Goal: Task Accomplishment & Management: Use online tool/utility

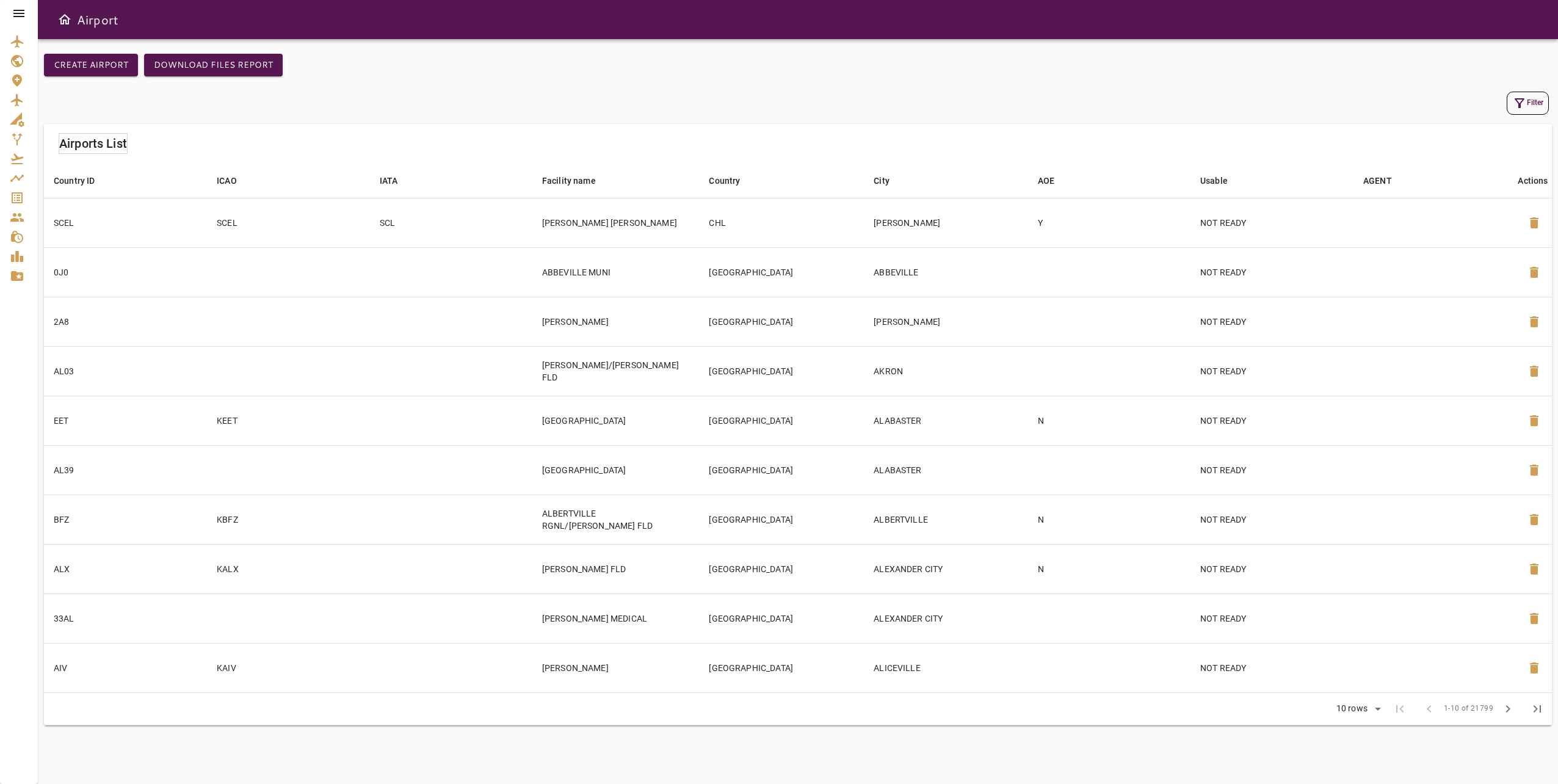
click at [24, 13] on icon at bounding box center [19, 14] width 11 height 7
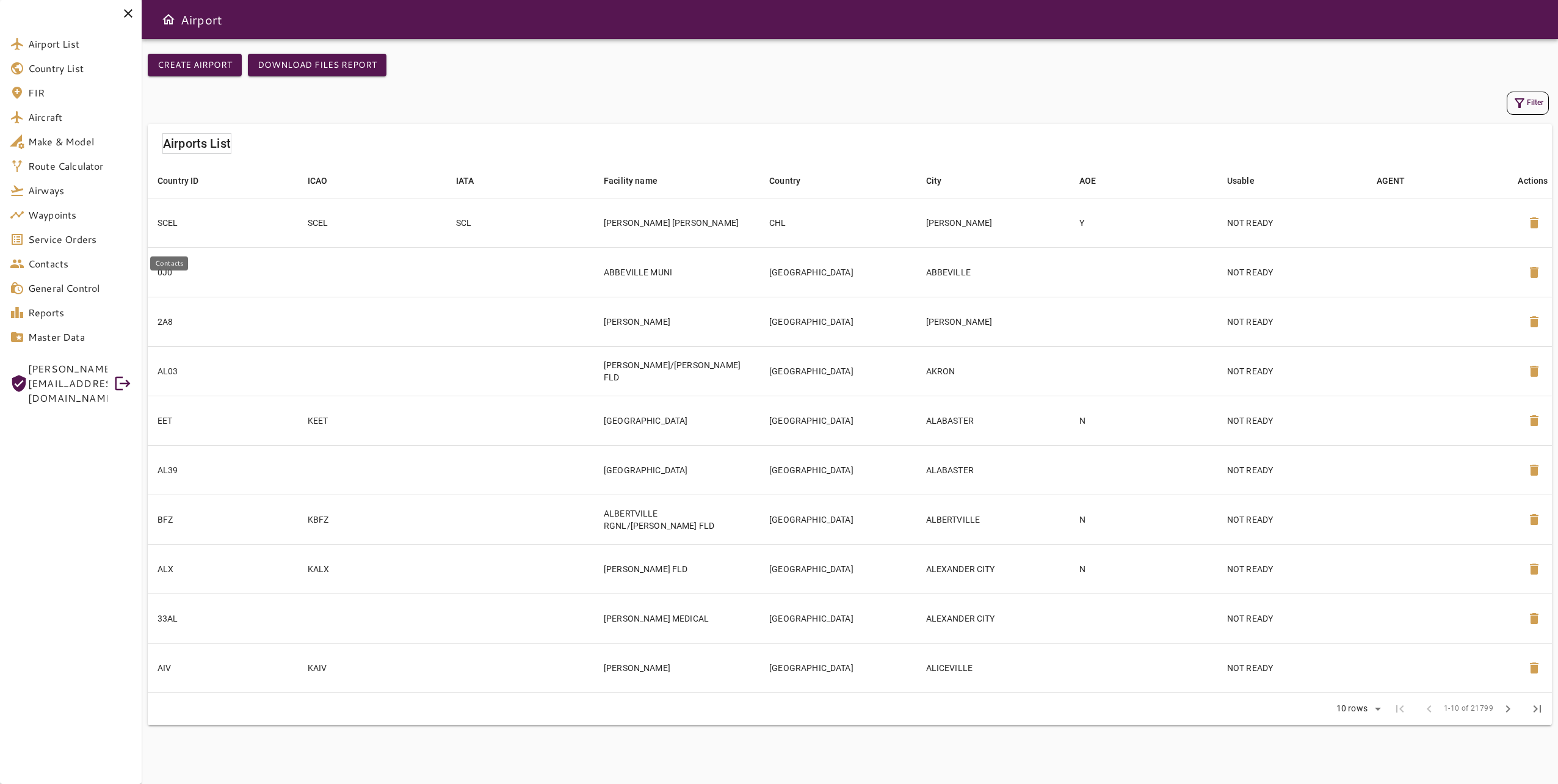
click at [88, 241] on span "Service Orders" at bounding box center [80, 239] width 104 height 15
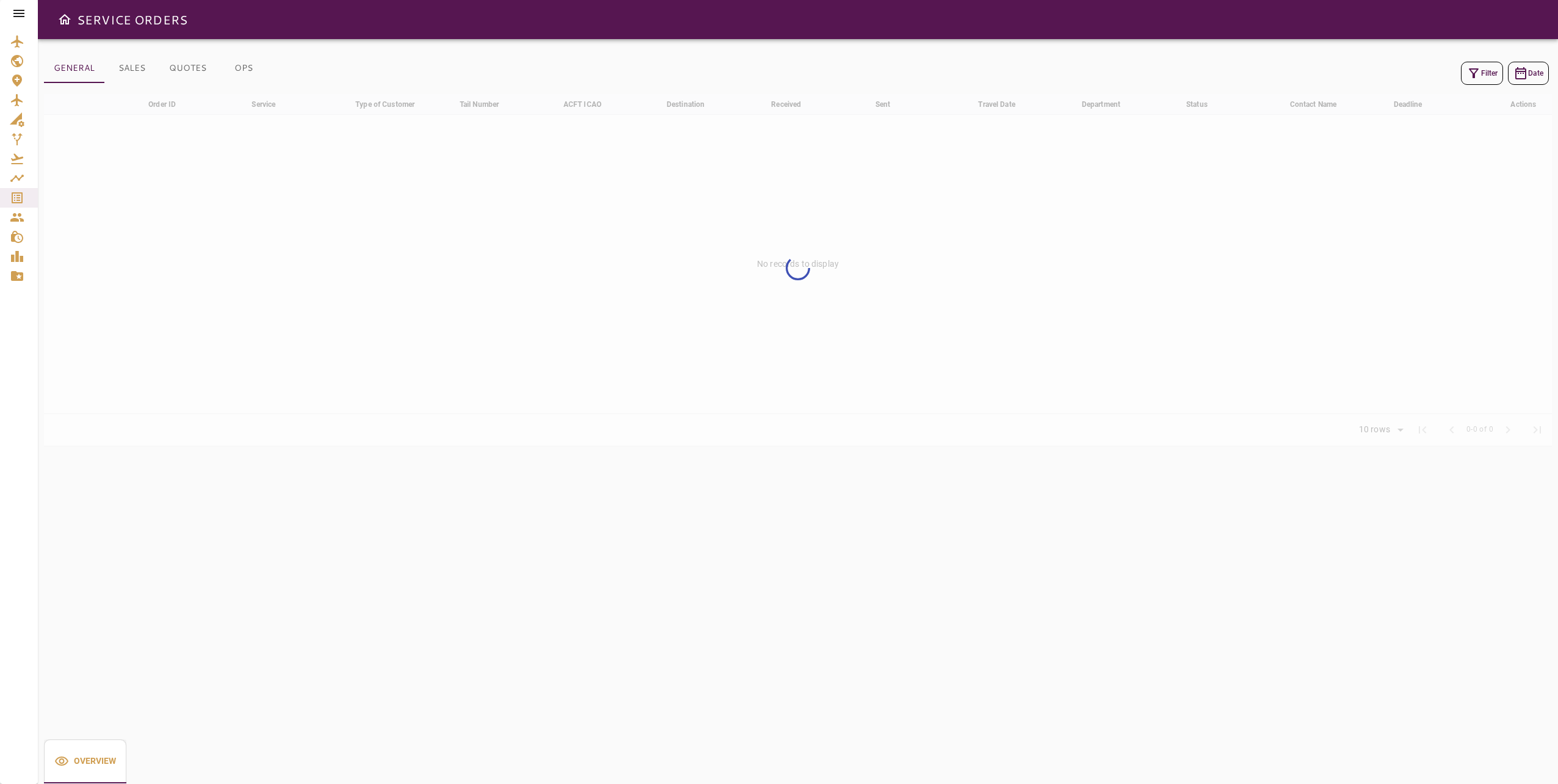
click at [1467, 67] on icon "button" at bounding box center [1474, 74] width 15 height 15
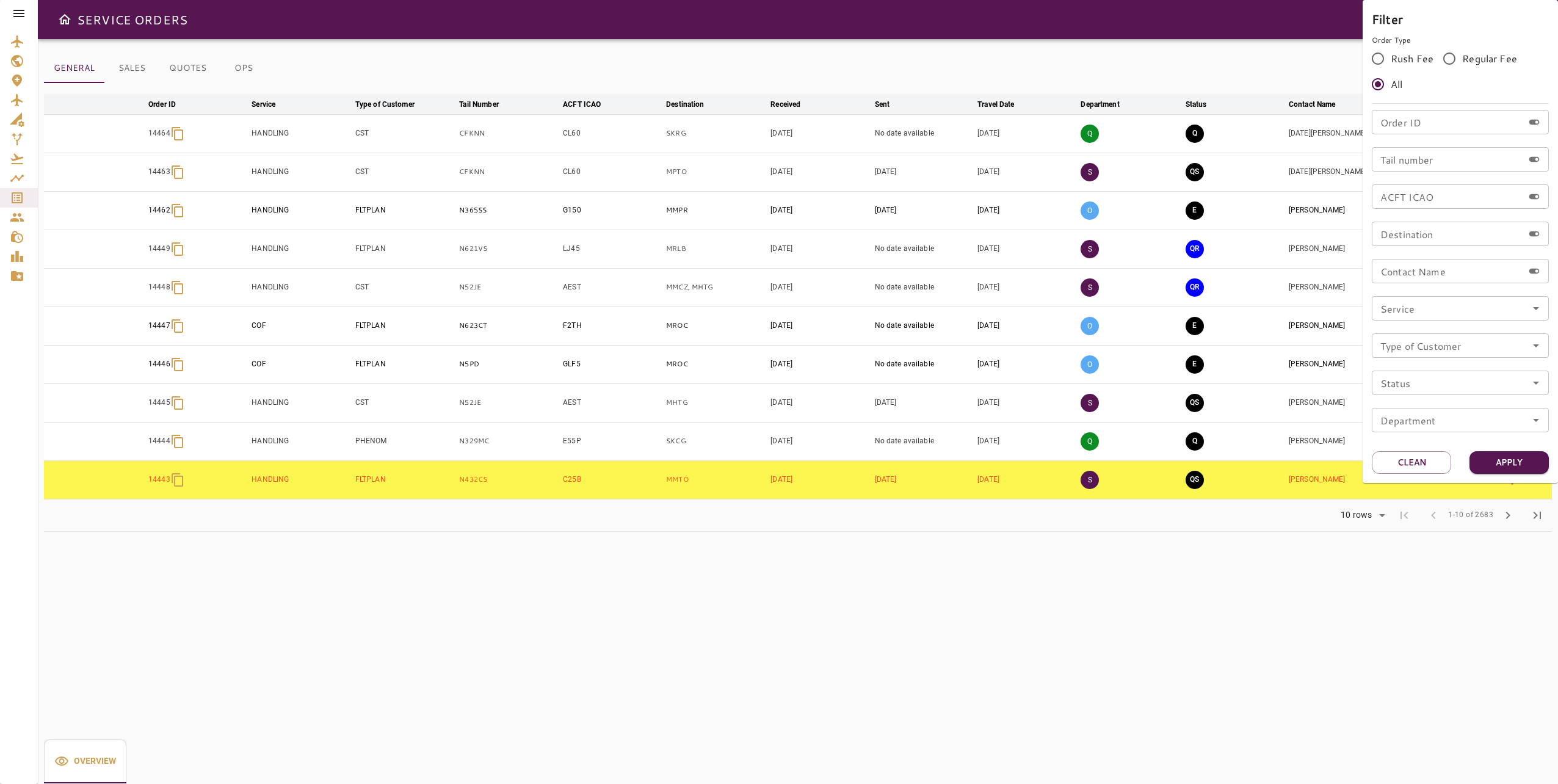
click at [1413, 160] on input "Tail number" at bounding box center [1448, 159] width 152 height 25
type input "******"
click at [1491, 462] on button "Apply" at bounding box center [1509, 462] width 79 height 23
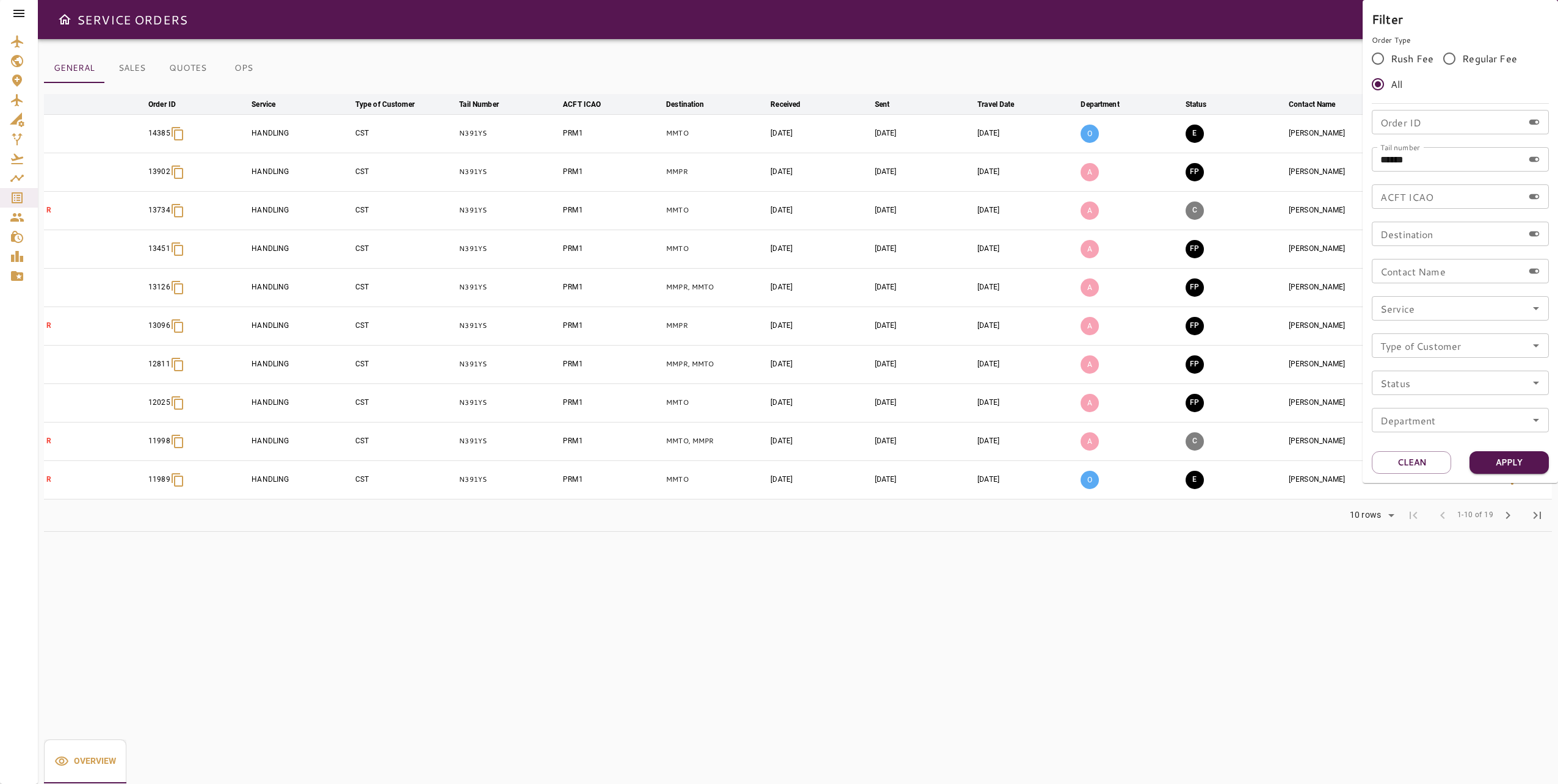
click at [1069, 48] on div at bounding box center [779, 392] width 1558 height 784
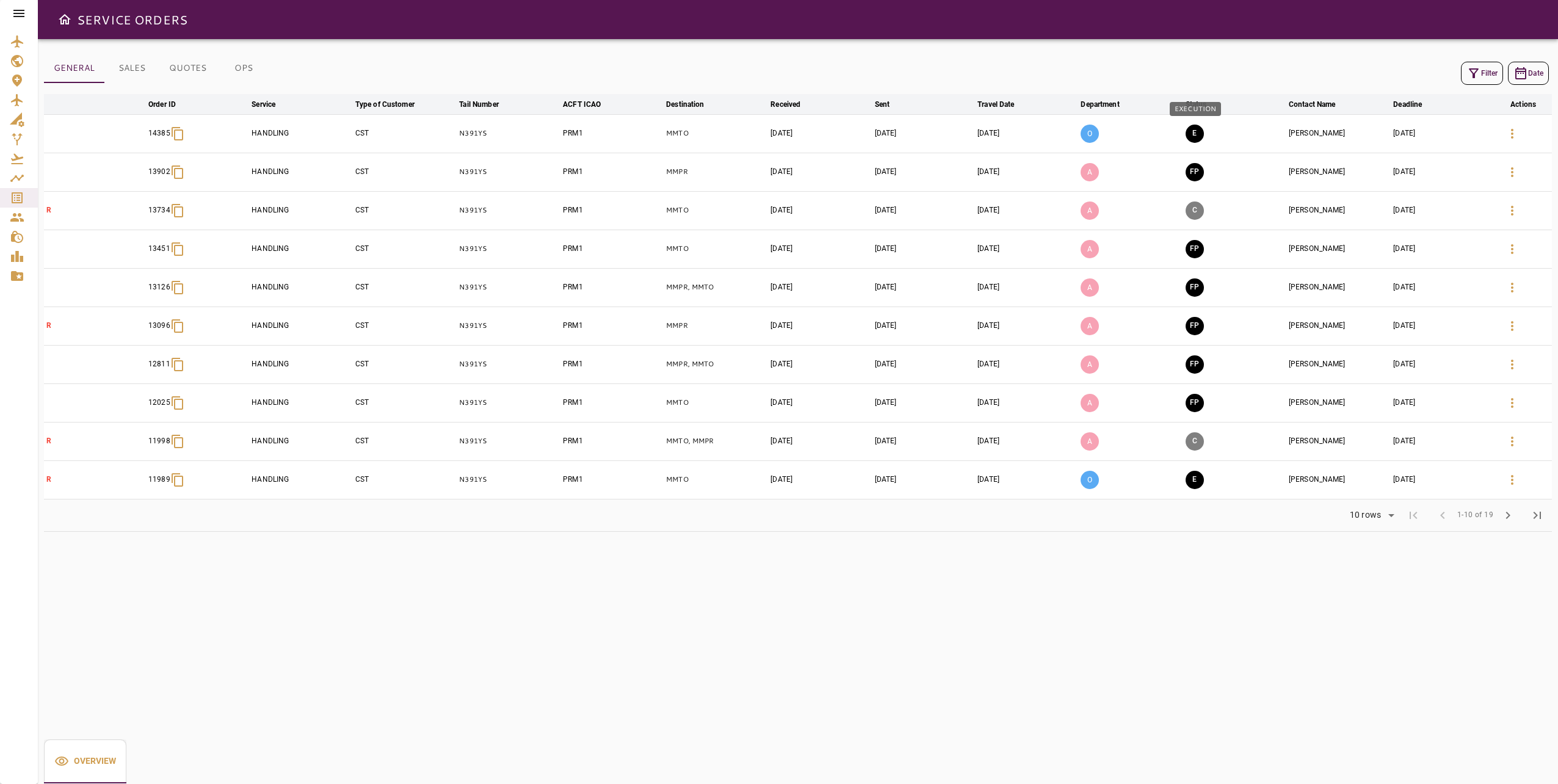
click at [1198, 134] on button "E" at bounding box center [1194, 133] width 18 height 18
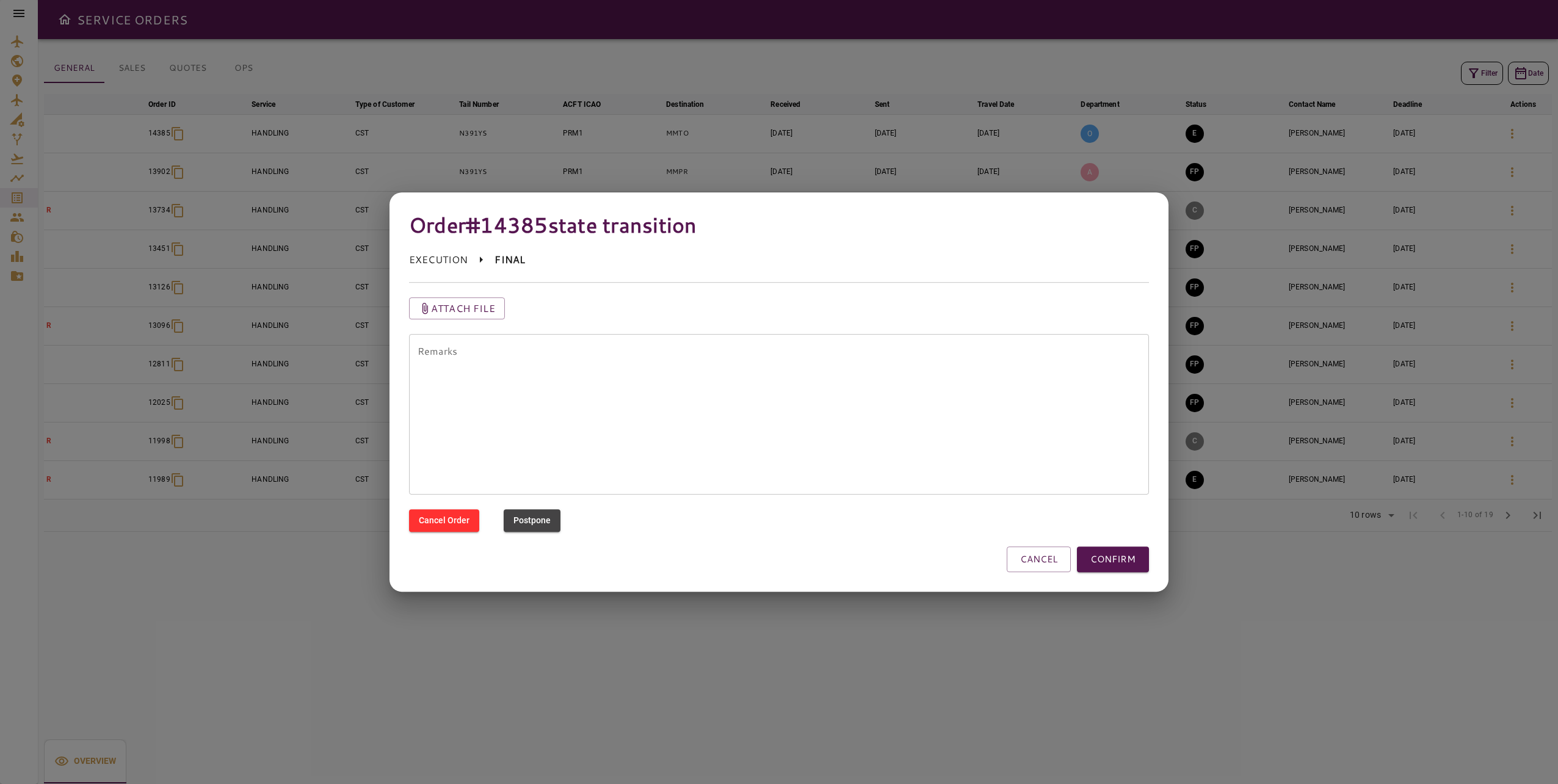
click at [1103, 560] on button "CONFIRM" at bounding box center [1113, 559] width 72 height 26
